Goal: Transaction & Acquisition: Purchase product/service

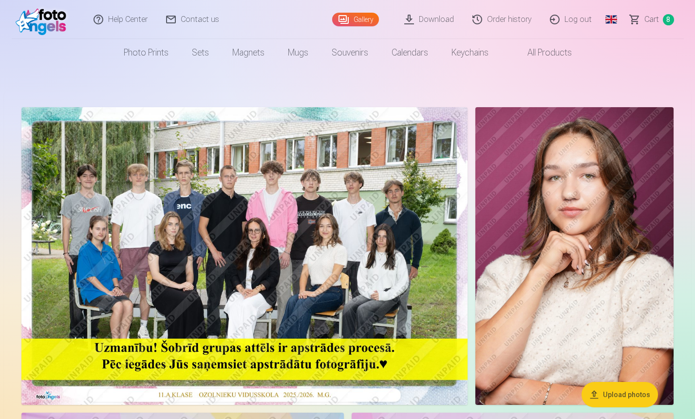
click at [666, 22] on span "8" at bounding box center [668, 19] width 11 height 11
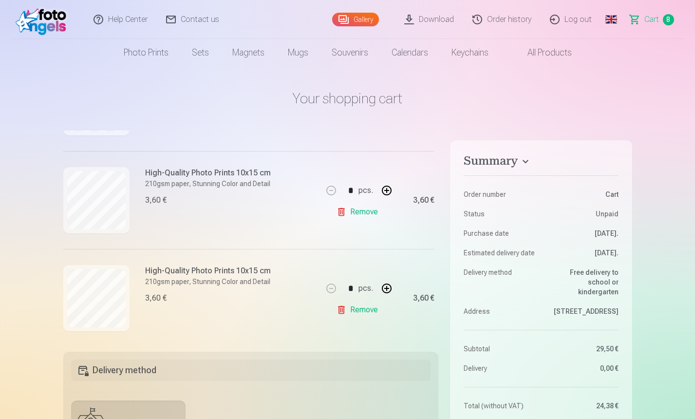
scroll to position [578, 0]
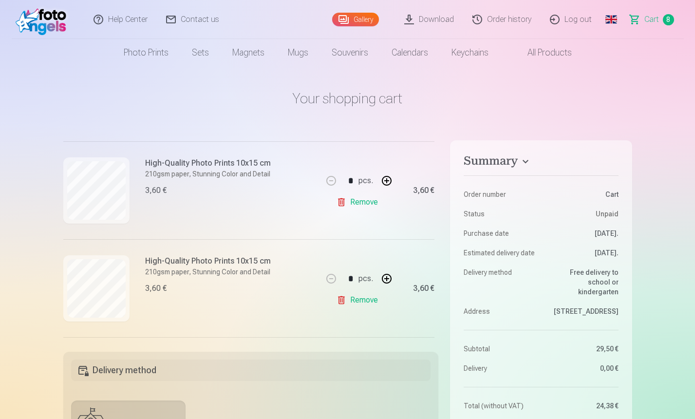
click at [363, 302] on link "Remove" at bounding box center [358, 299] width 45 height 19
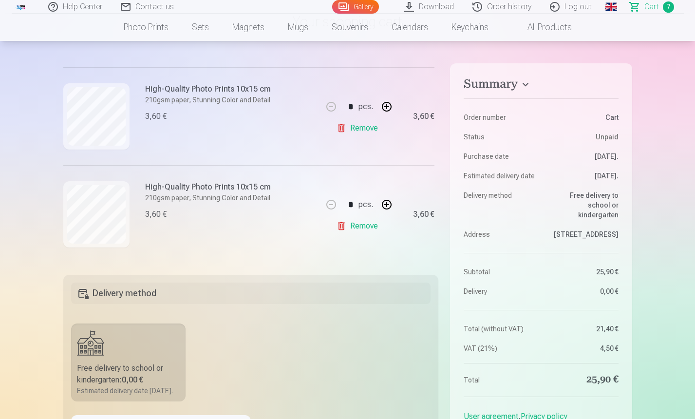
scroll to position [97, 0]
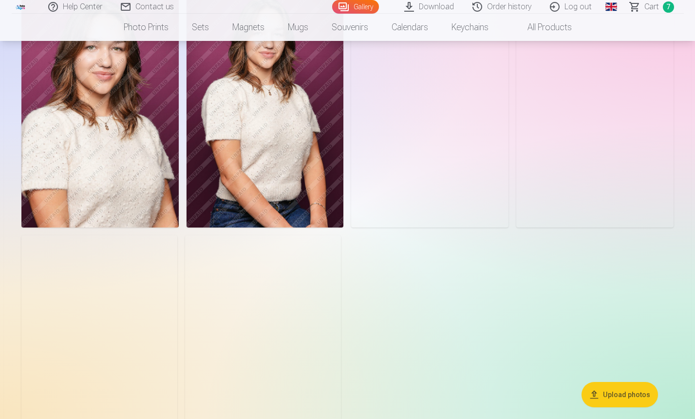
scroll to position [1558, 0]
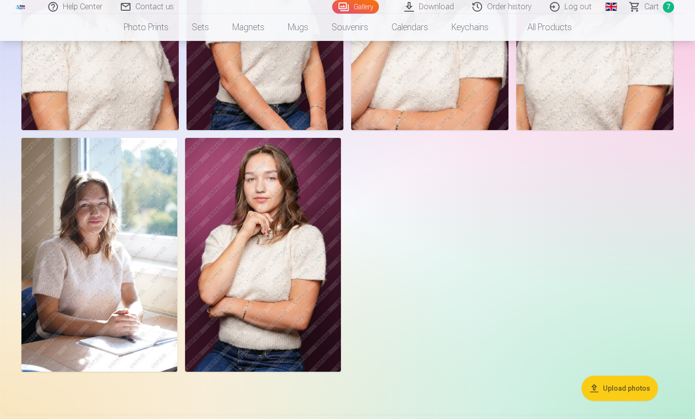
click at [98, 222] on img at bounding box center [99, 255] width 156 height 234
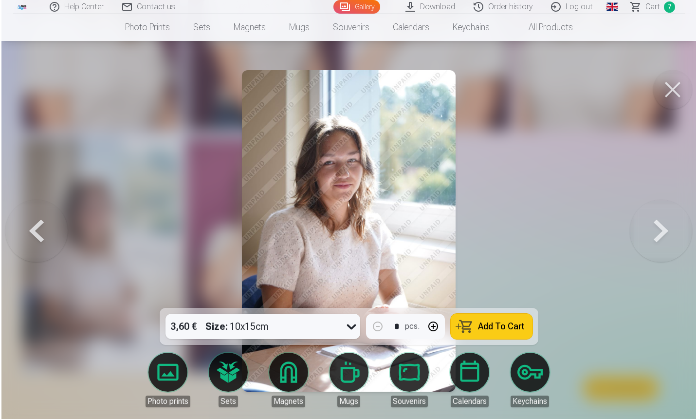
scroll to position [1563, 0]
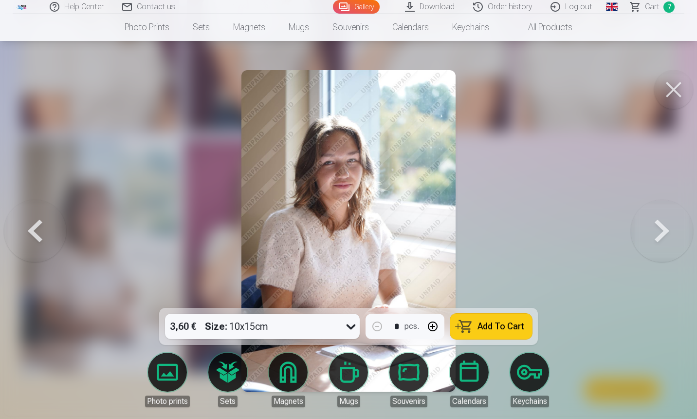
drag, startPoint x: 687, startPoint y: 92, endPoint x: 656, endPoint y: 93, distance: 31.2
click at [685, 92] on button at bounding box center [673, 89] width 39 height 39
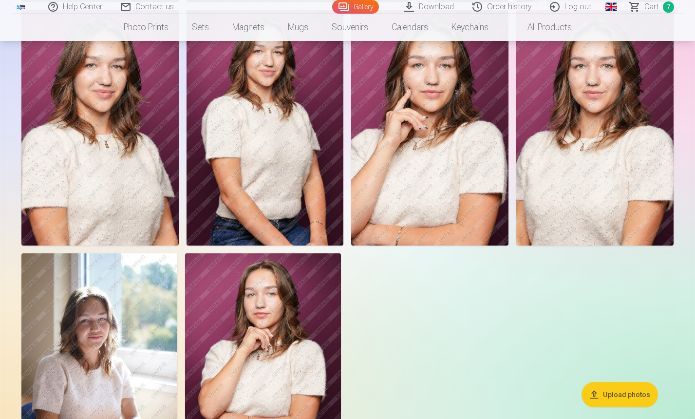
scroll to position [1314, 0]
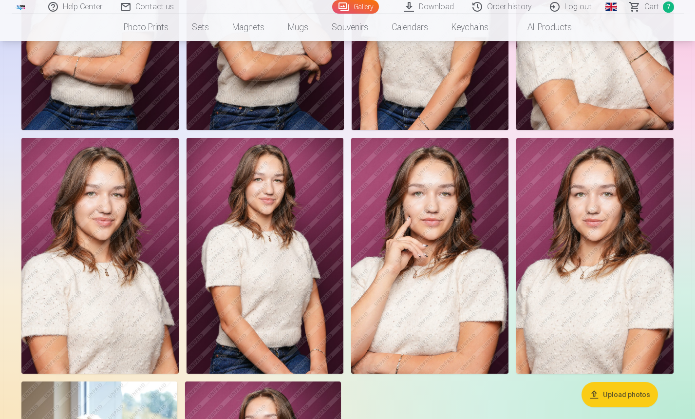
click at [284, 238] on img at bounding box center [264, 256] width 157 height 236
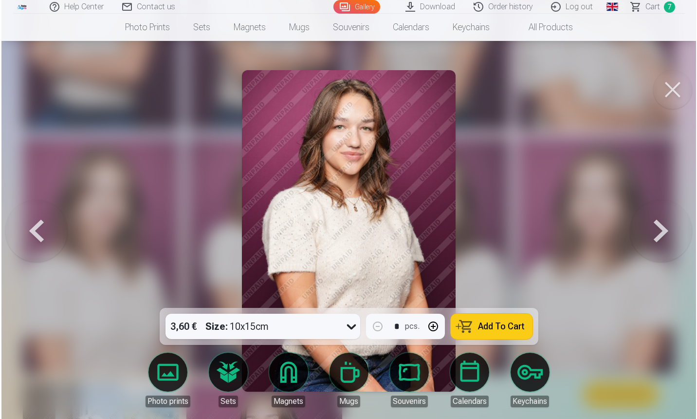
scroll to position [1318, 0]
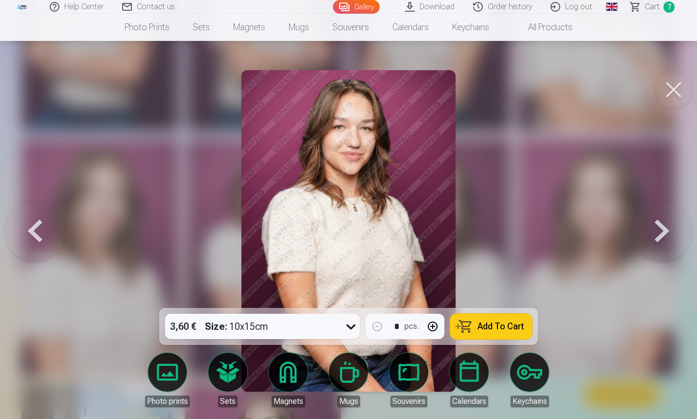
click at [675, 91] on button at bounding box center [673, 89] width 39 height 39
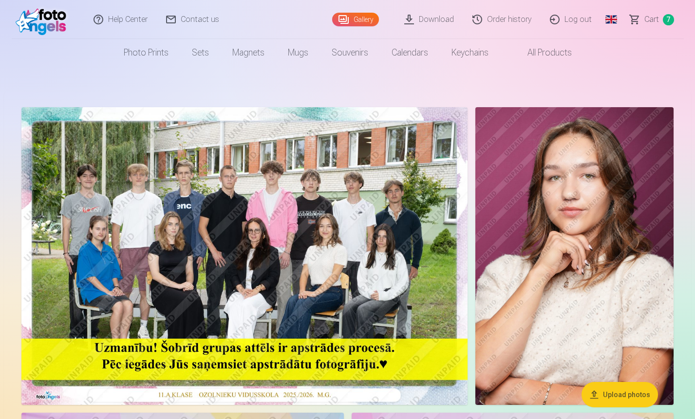
click at [544, 277] on img at bounding box center [574, 255] width 198 height 297
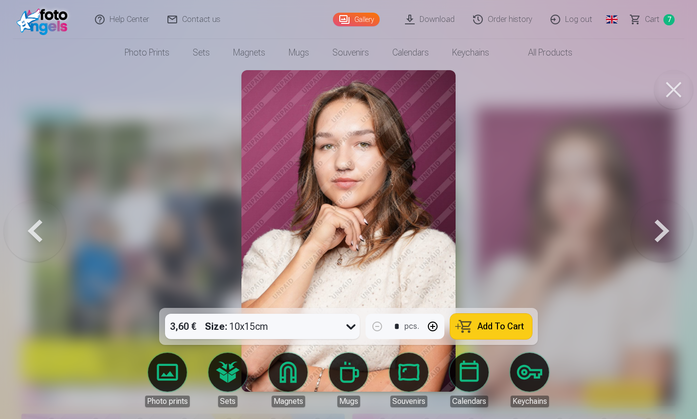
click at [504, 322] on span "Add To Cart" at bounding box center [501, 326] width 47 height 9
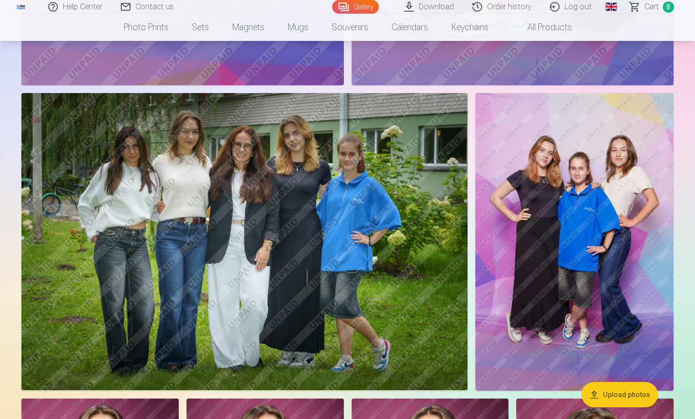
scroll to position [828, 0]
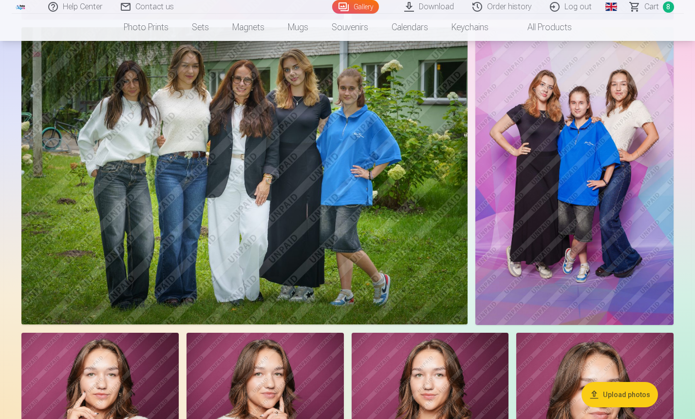
click at [313, 272] on img at bounding box center [244, 175] width 446 height 297
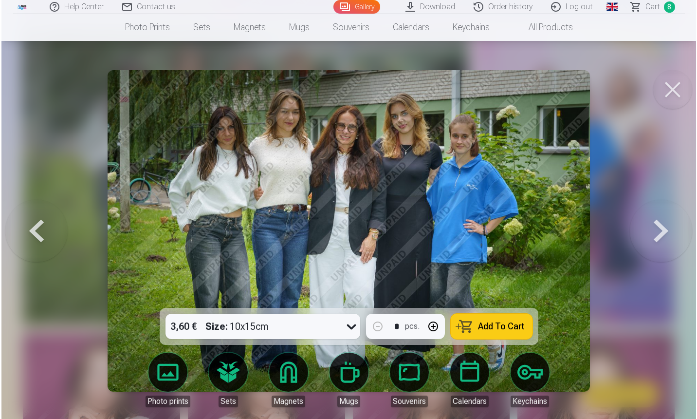
scroll to position [877, 0]
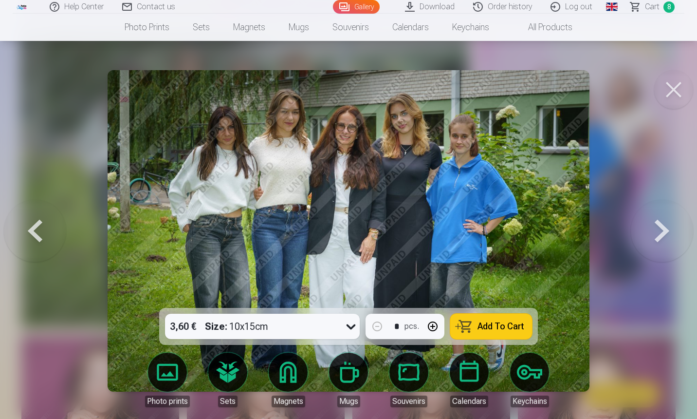
click at [663, 98] on button at bounding box center [673, 89] width 39 height 39
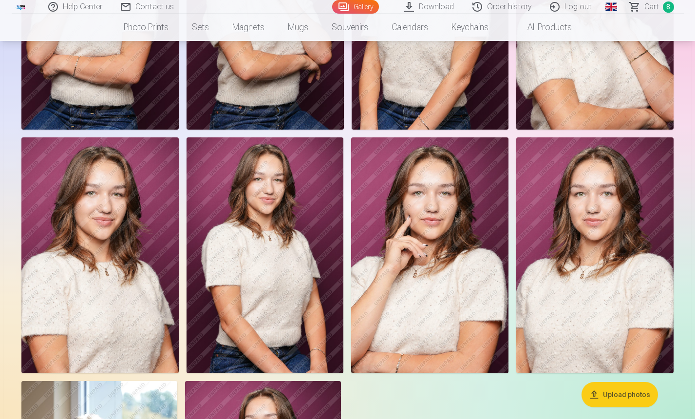
scroll to position [1363, 0]
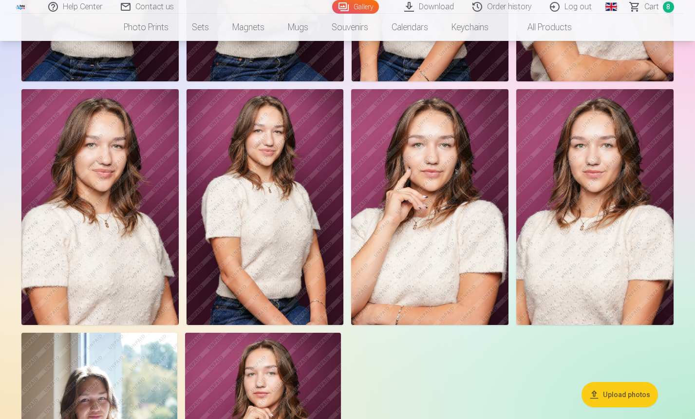
click at [250, 259] on img at bounding box center [264, 207] width 157 height 236
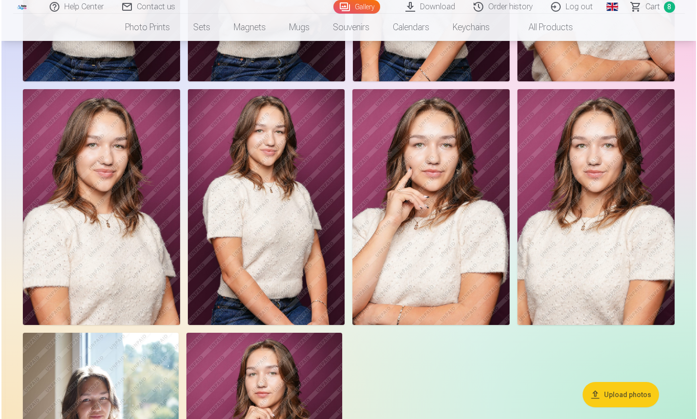
scroll to position [1367, 0]
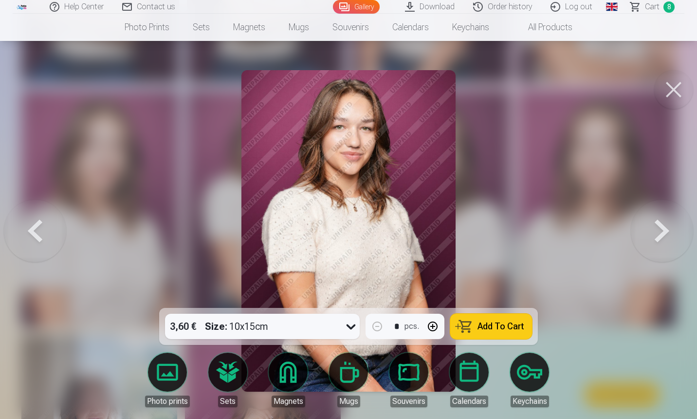
click at [497, 317] on button "Add To Cart" at bounding box center [491, 326] width 82 height 25
click at [677, 91] on button at bounding box center [673, 89] width 39 height 39
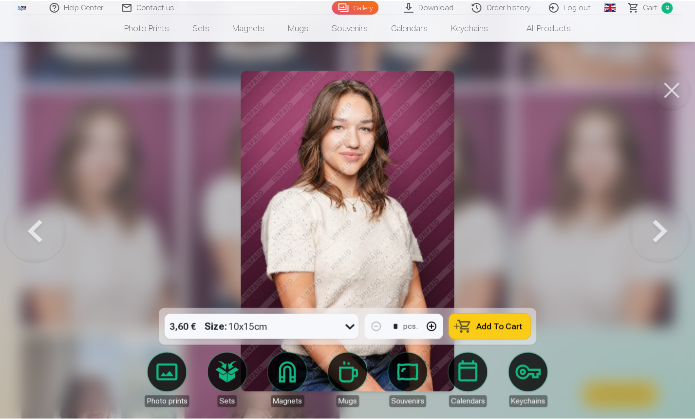
scroll to position [1363, 0]
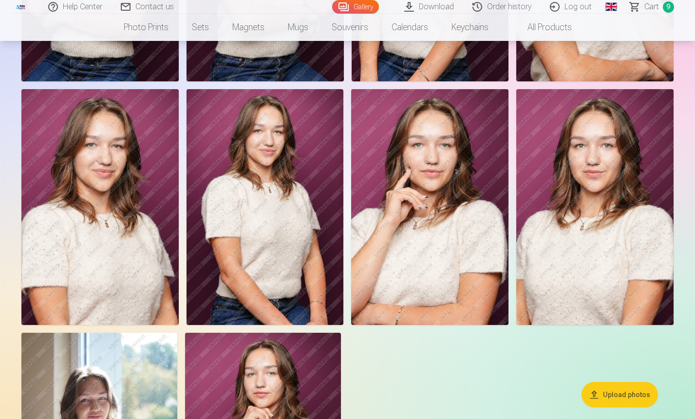
click at [651, 7] on span "Сart" at bounding box center [651, 7] width 15 height 12
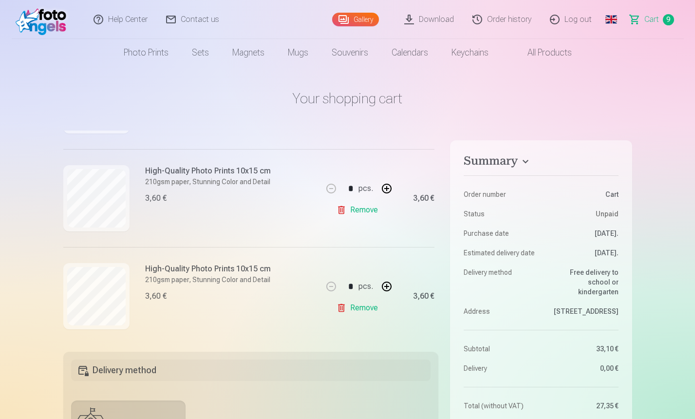
scroll to position [773, 0]
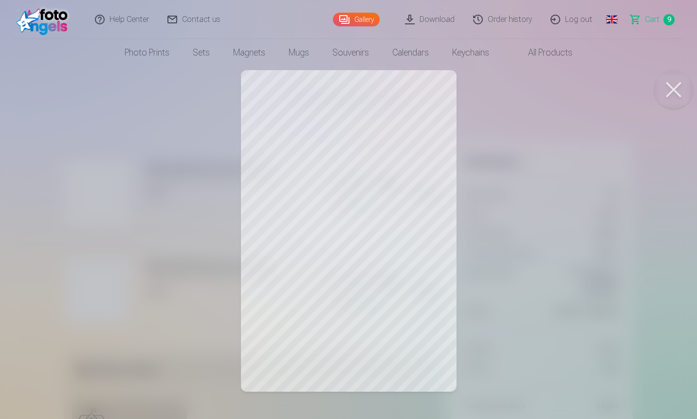
click at [671, 83] on button at bounding box center [673, 89] width 39 height 39
click at [666, 94] on button at bounding box center [673, 89] width 39 height 39
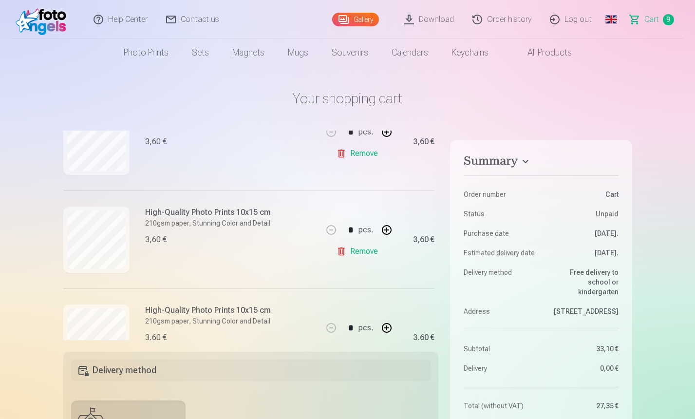
scroll to position [676, 0]
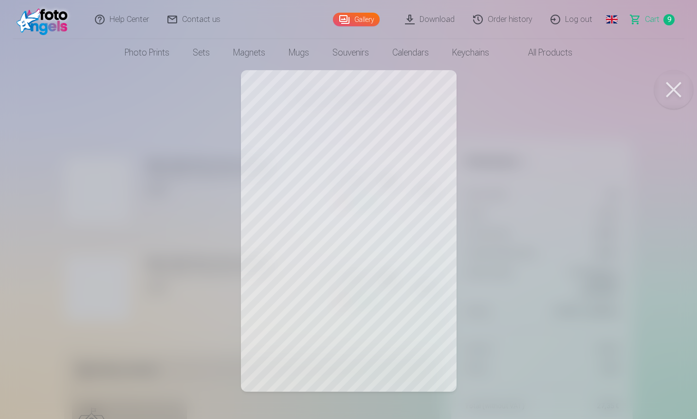
click at [671, 83] on button at bounding box center [673, 89] width 39 height 39
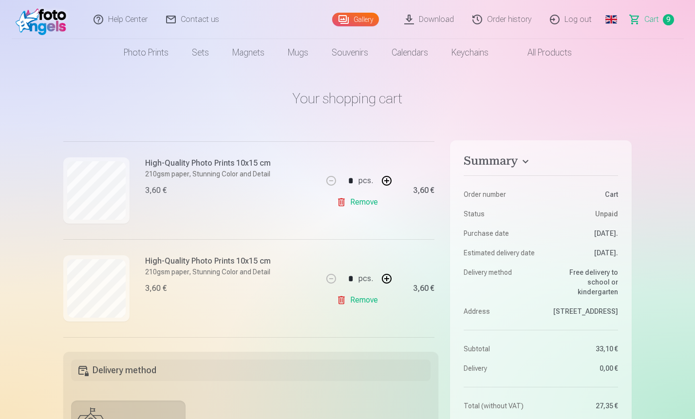
scroll to position [773, 0]
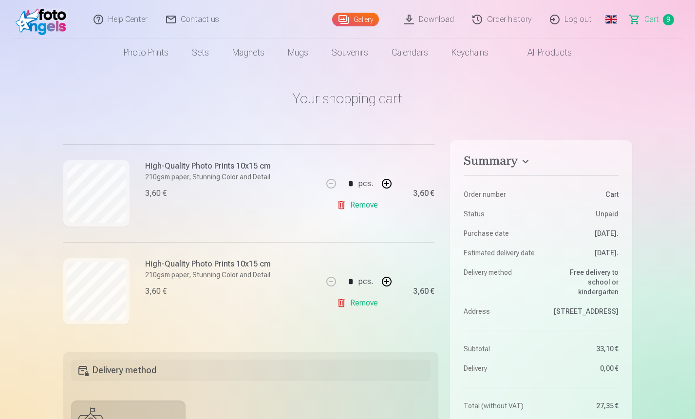
click at [356, 204] on link "Remove" at bounding box center [358, 204] width 45 height 19
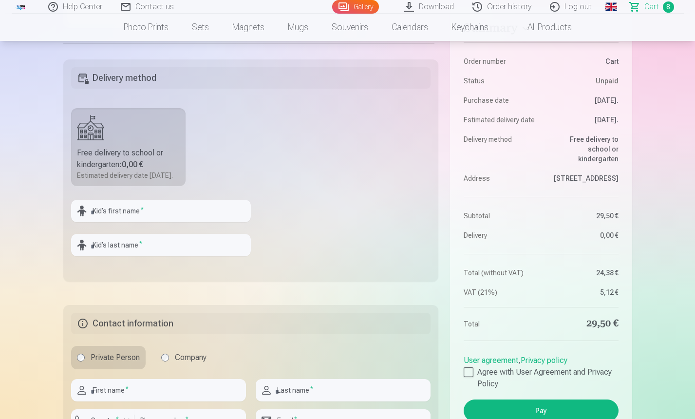
scroll to position [389, 0]
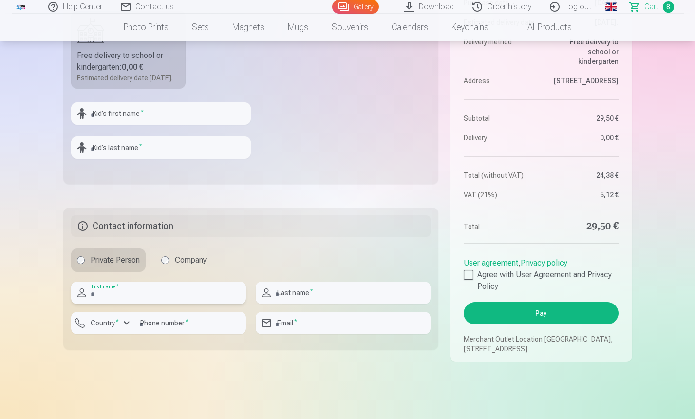
click at [115, 304] on input "text" at bounding box center [158, 292] width 175 height 22
type input "*****"
type input "*********"
type input "********"
type input "**********"
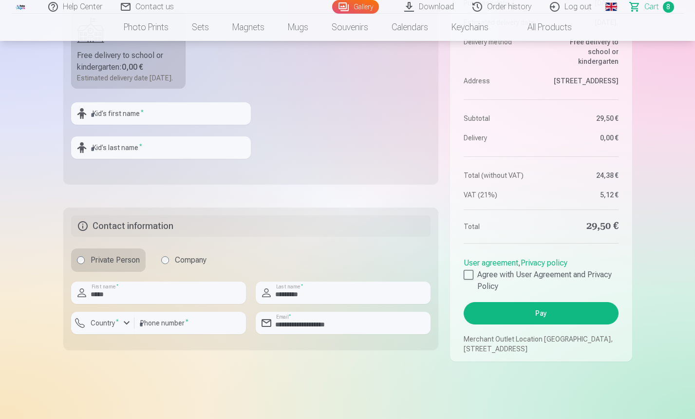
click at [214, 400] on main "Your shopping cart Summary Order number Сart Status Unpaid Purchase date [DATE]…" at bounding box center [347, 42] width 569 height 731
click at [125, 329] on div "button" at bounding box center [127, 323] width 12 height 12
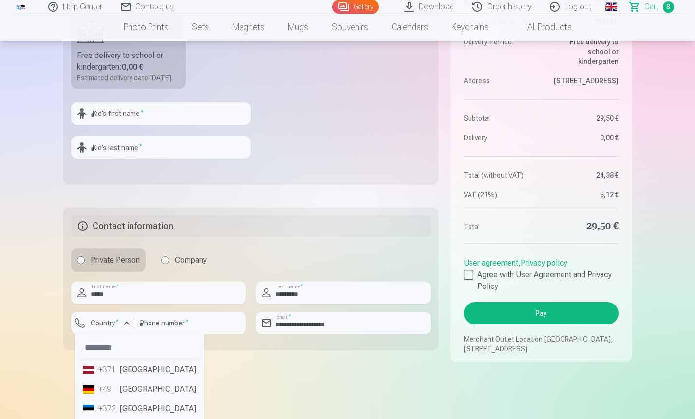
click at [121, 377] on li "+371 [GEOGRAPHIC_DATA]" at bounding box center [139, 369] width 121 height 19
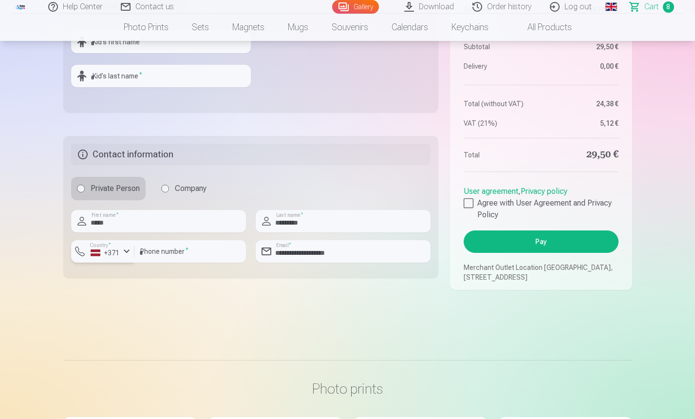
scroll to position [487, 0]
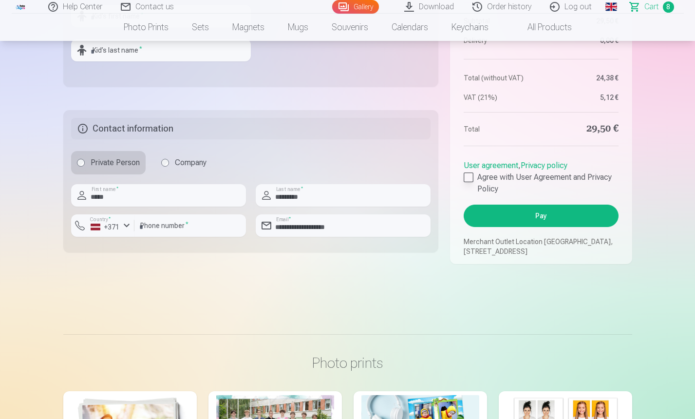
click at [468, 182] on div at bounding box center [468, 177] width 10 height 10
click at [545, 227] on button "Pay" at bounding box center [540, 215] width 154 height 22
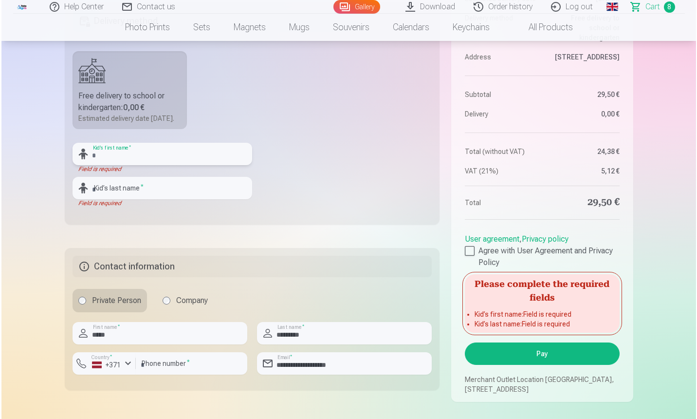
scroll to position [341, 0]
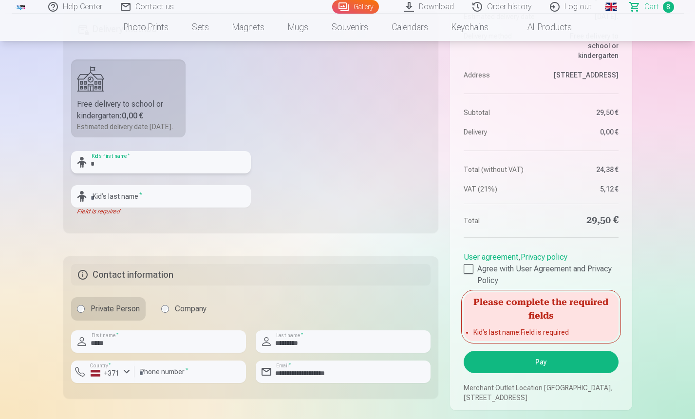
type input "**********"
type input "********"
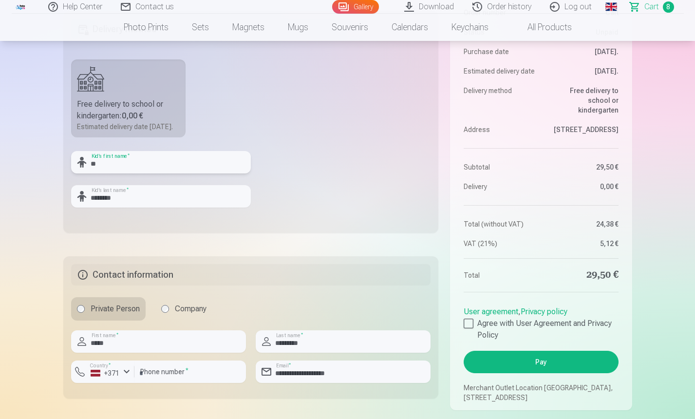
type input "*"
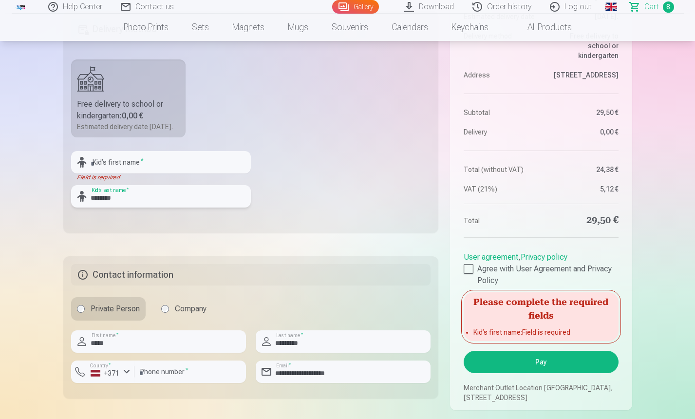
click at [125, 206] on input "********" at bounding box center [161, 196] width 180 height 22
type input "*"
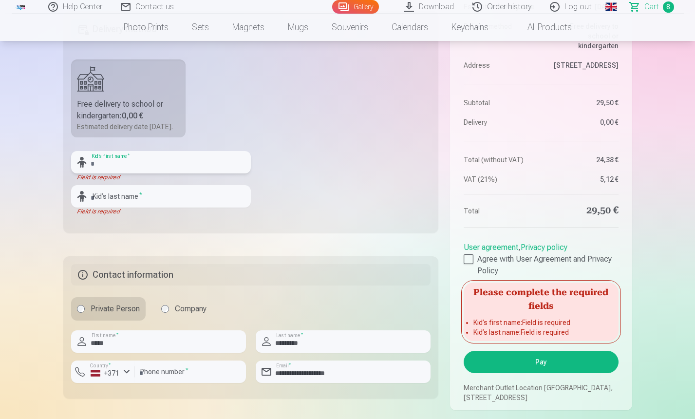
click at [98, 167] on input "text" at bounding box center [161, 162] width 180 height 22
type input "******"
type input "********"
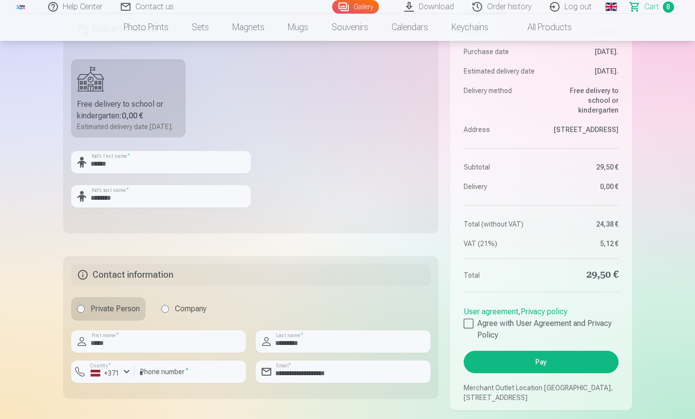
click at [551, 366] on button "Pay" at bounding box center [540, 362] width 154 height 22
